Goal: Transaction & Acquisition: Register for event/course

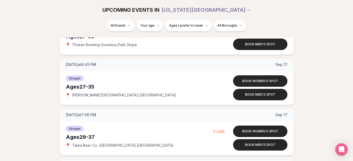
scroll to position [999, 0]
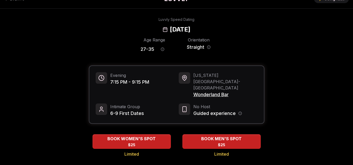
scroll to position [21, 0]
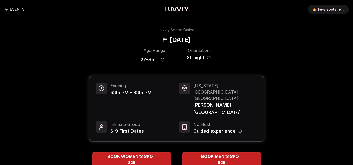
click at [94, 35] on div "Luvvly Speed Dating [DATE]" at bounding box center [176, 35] width 344 height 17
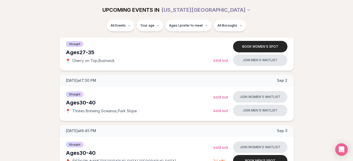
scroll to position [1064, 0]
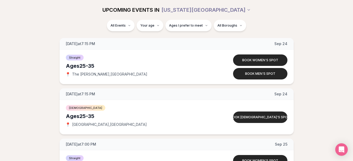
scroll to position [1508, 0]
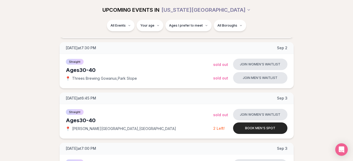
scroll to position [0, 0]
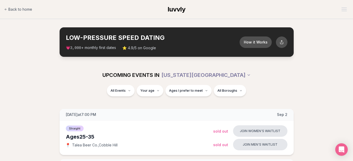
click at [81, 85] on div "All Events Your age Ages I prefer to meet All Boroughs" at bounding box center [176, 92] width 292 height 14
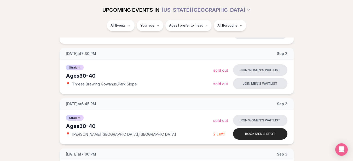
scroll to position [178, 0]
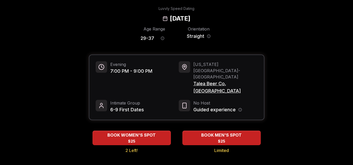
scroll to position [21, 0]
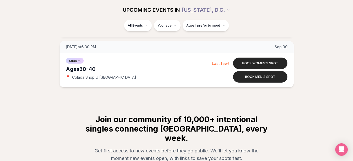
scroll to position [375, 0]
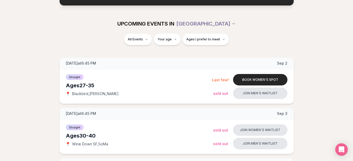
scroll to position [52, 0]
